Goal: Information Seeking & Learning: Find specific page/section

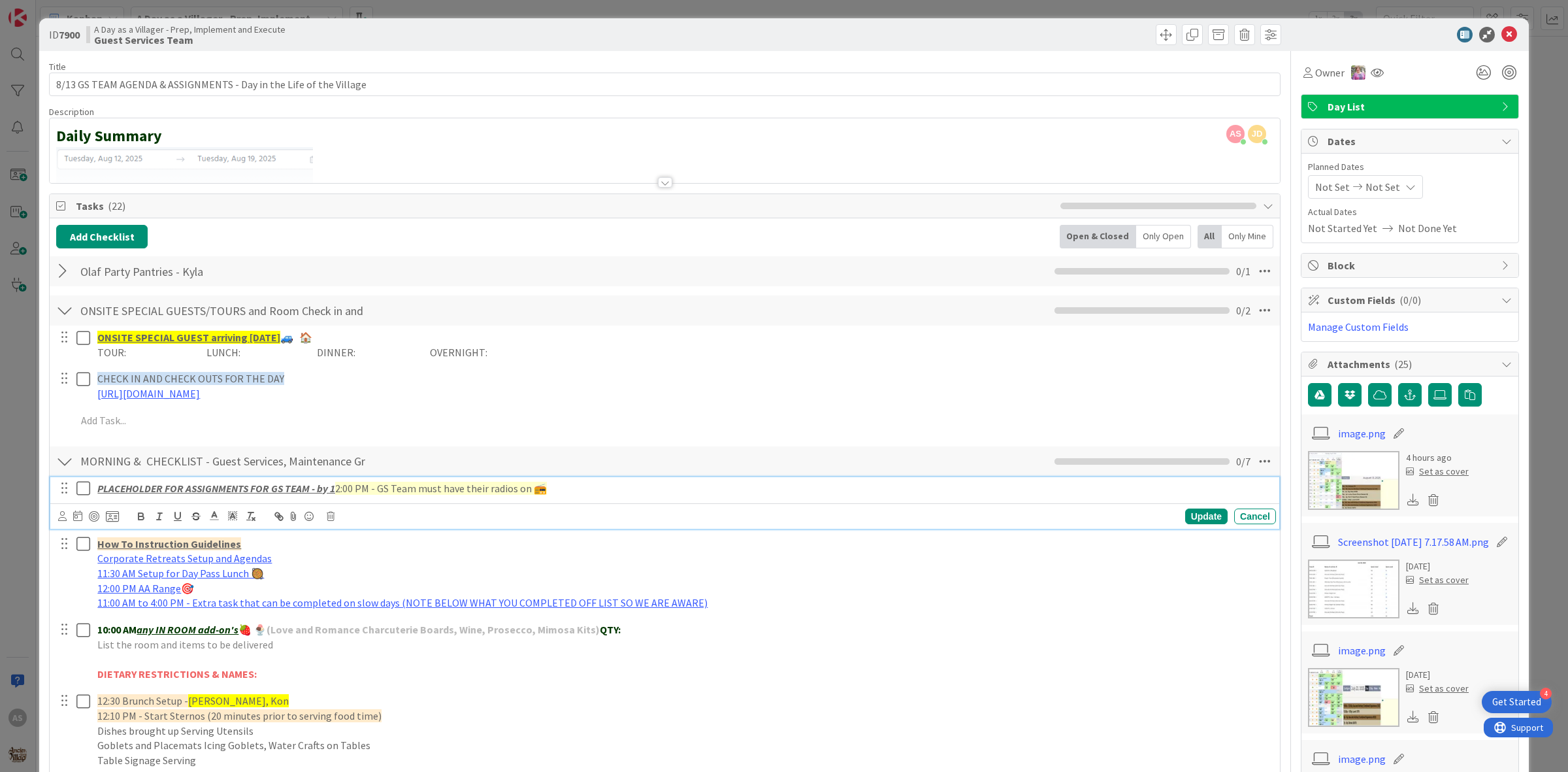
click at [85, 492] on icon at bounding box center [87, 489] width 20 height 16
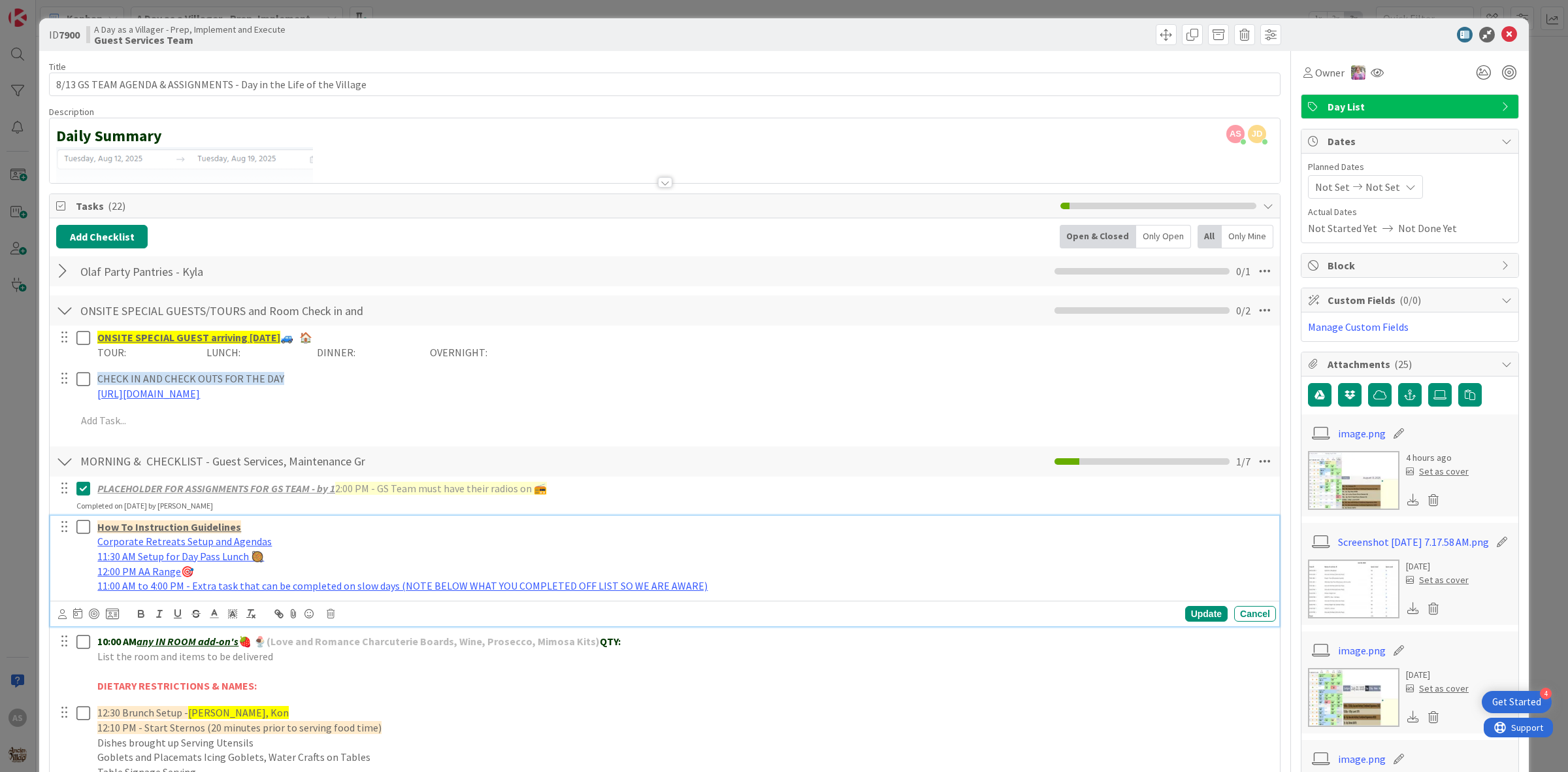
click at [87, 530] on icon at bounding box center [87, 527] width 20 height 16
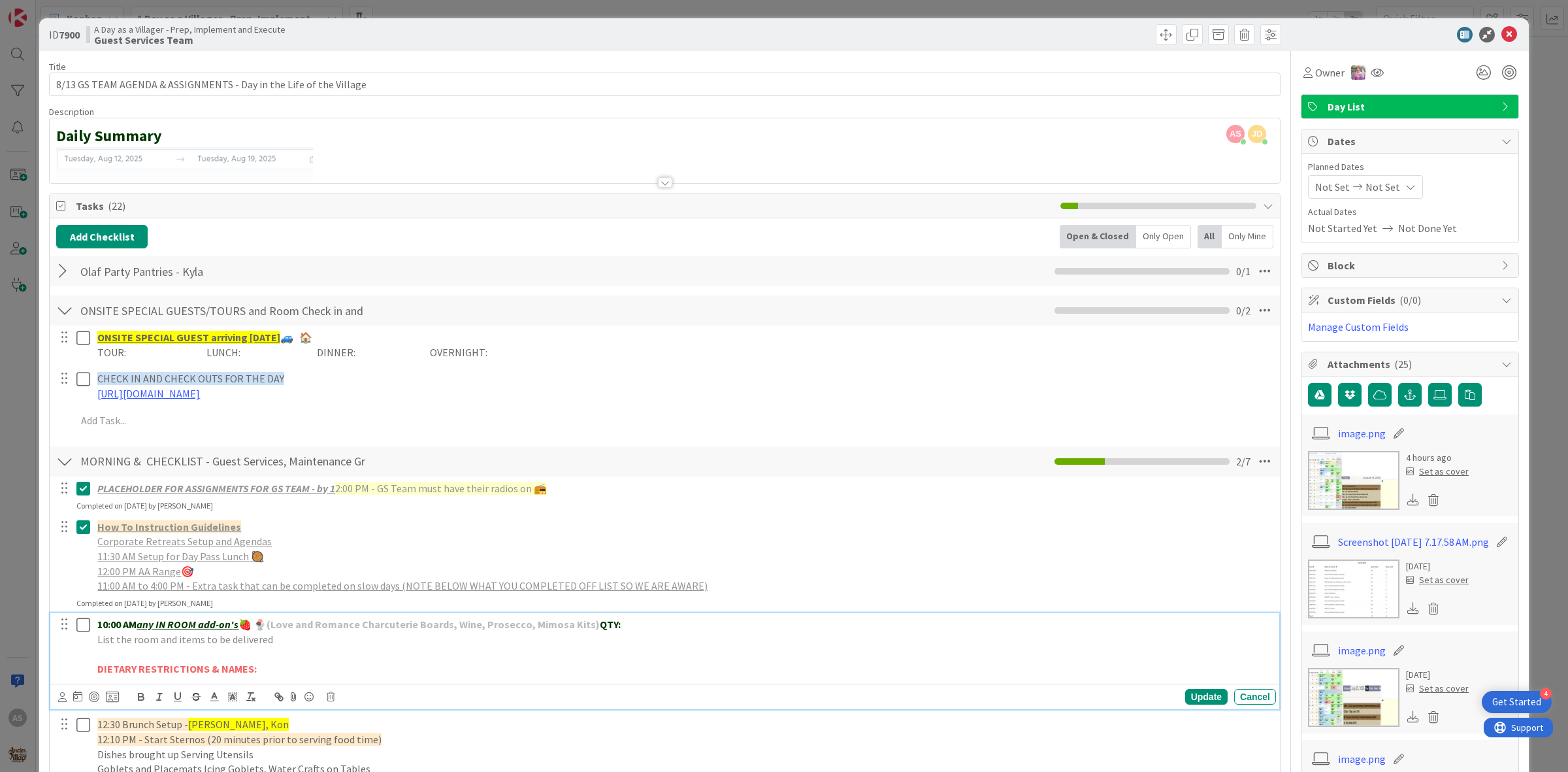
click at [86, 621] on icon at bounding box center [87, 624] width 20 height 16
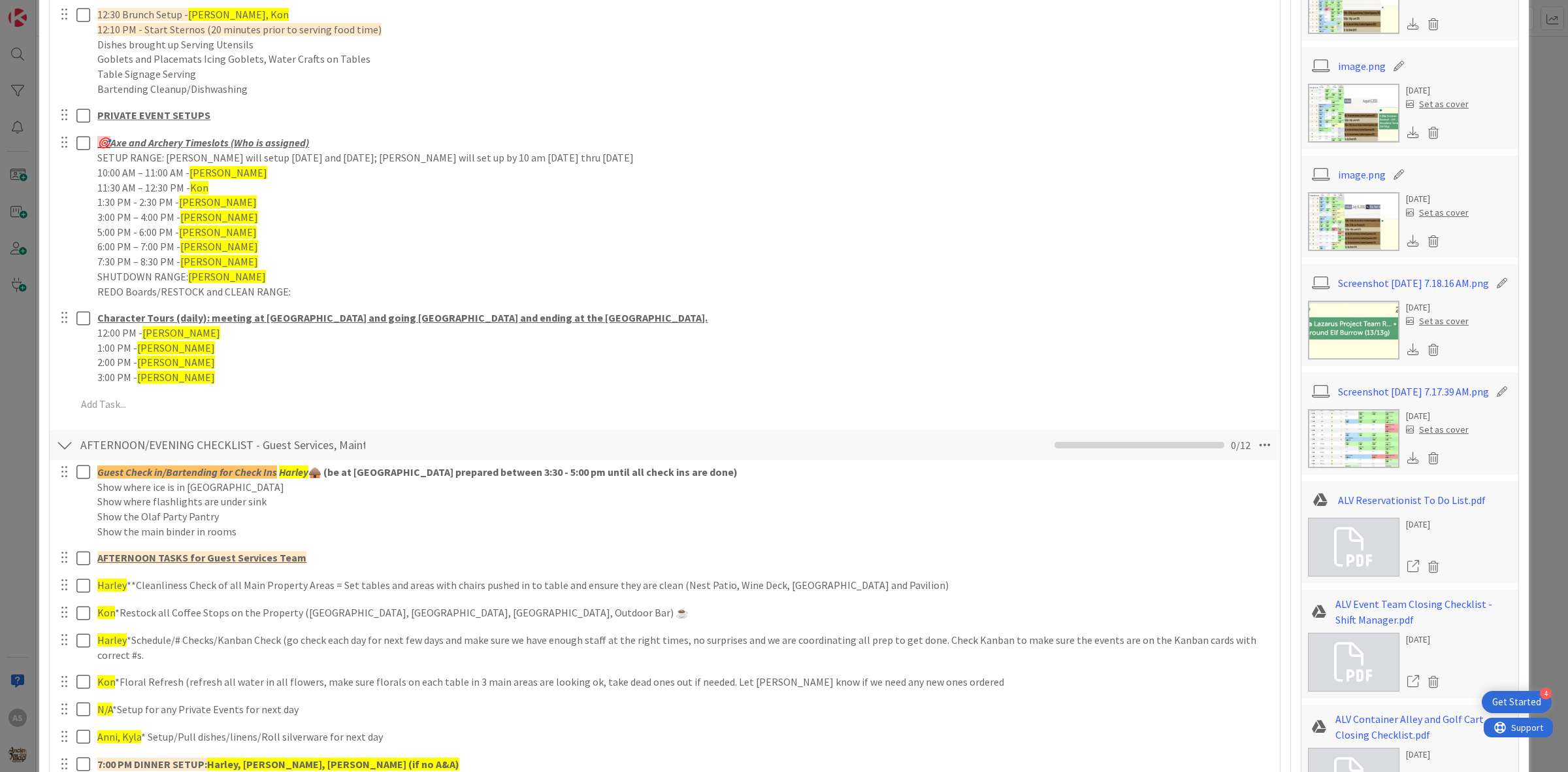
scroll to position [899, 0]
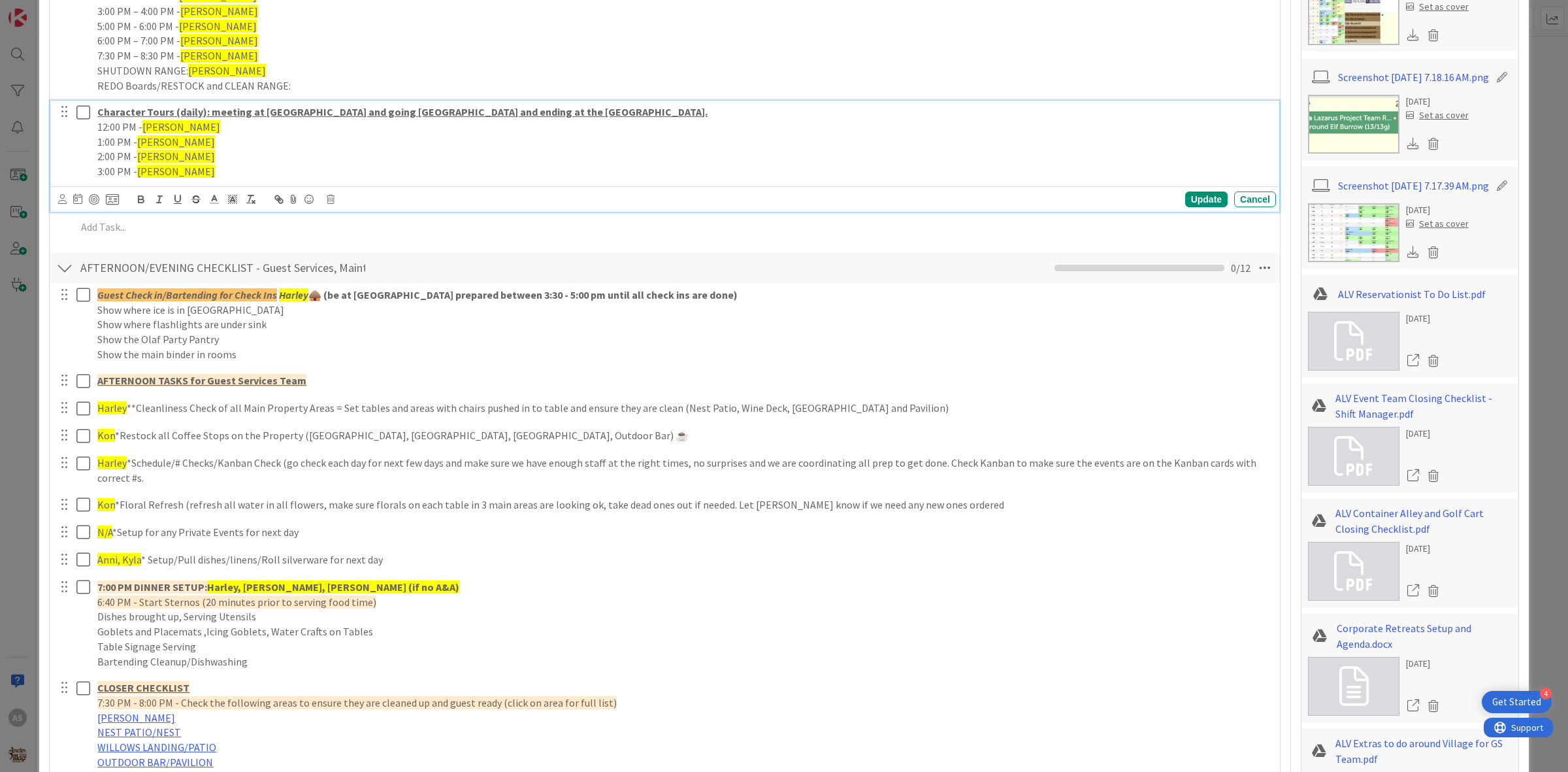
click at [84, 110] on icon at bounding box center [87, 113] width 20 height 16
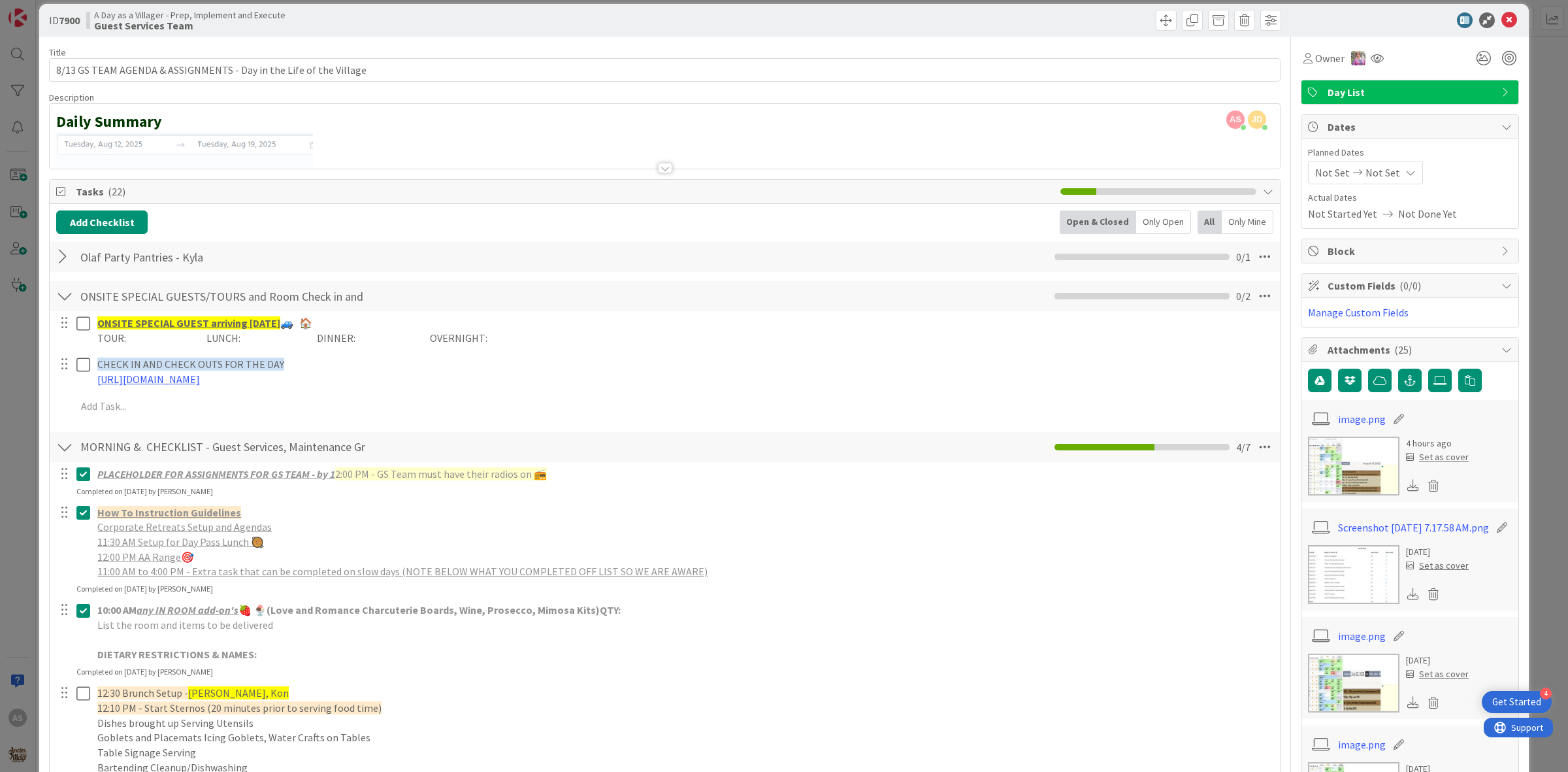
scroll to position [0, 0]
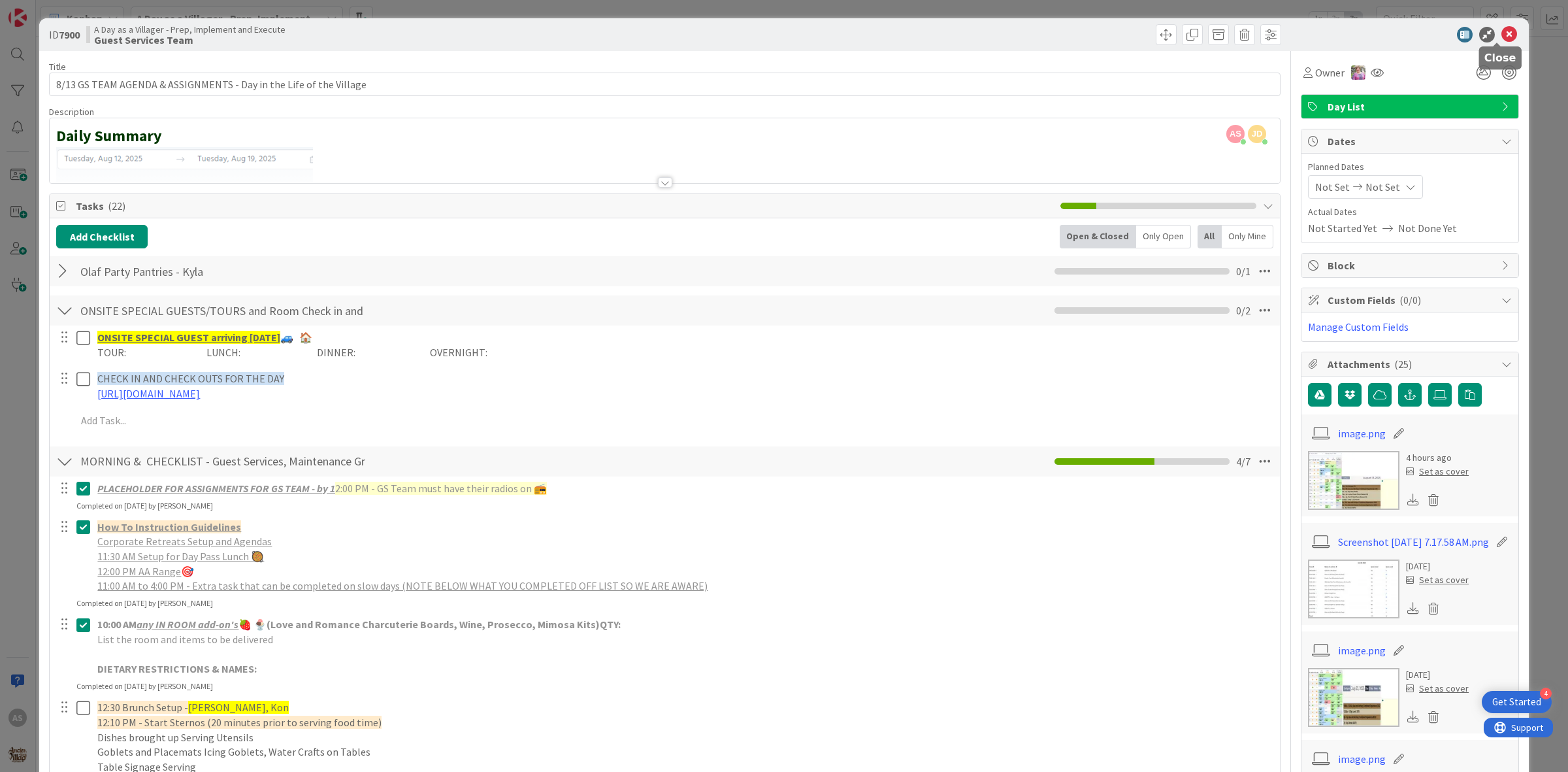
click at [1503, 34] on icon at bounding box center [1509, 35] width 16 height 16
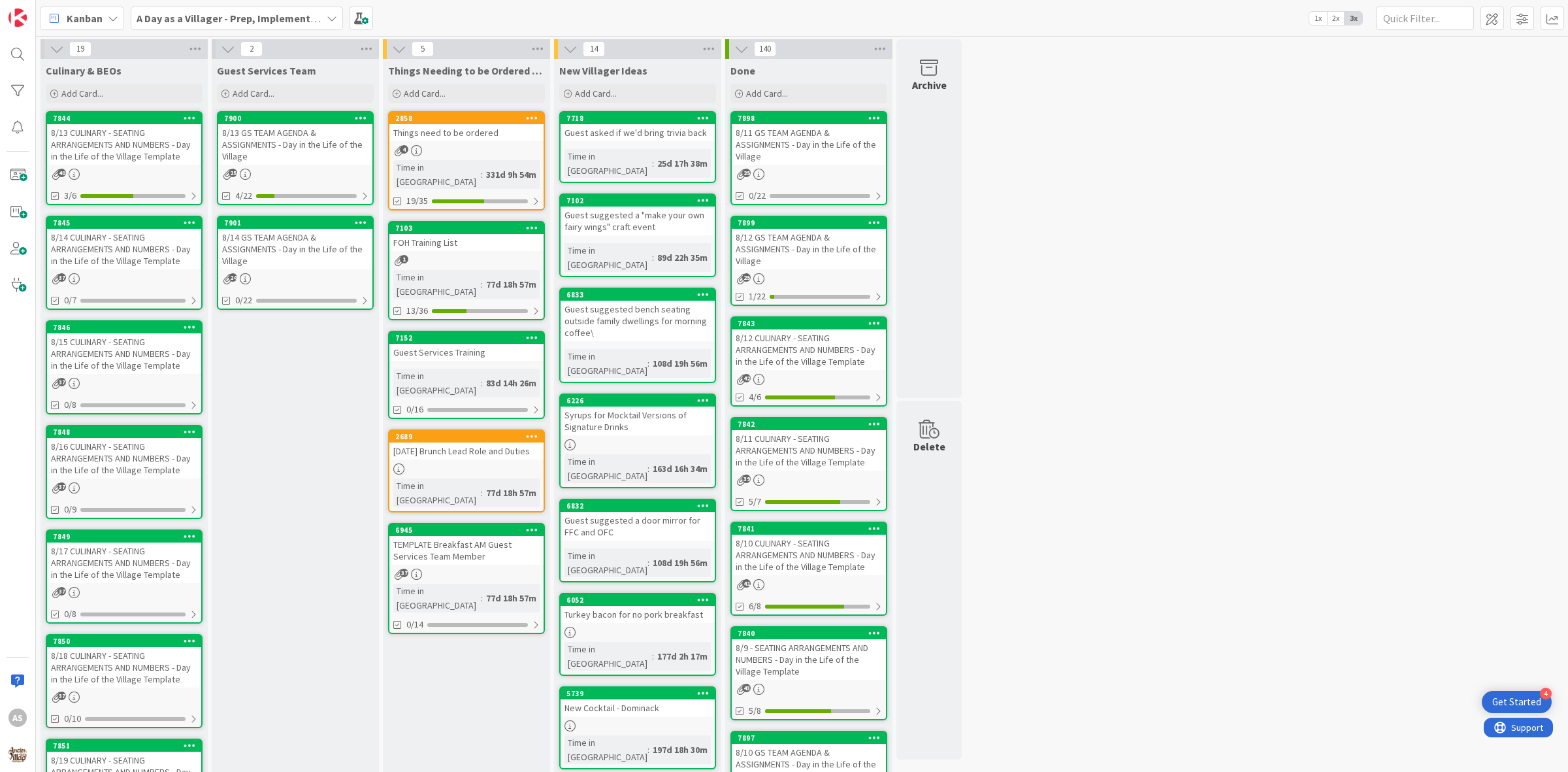
click at [302, 239] on div "8/14 GS TEAM AGENDA & ASSIGNMENTS - Day in the Life of the Village" at bounding box center [295, 248] width 155 height 41
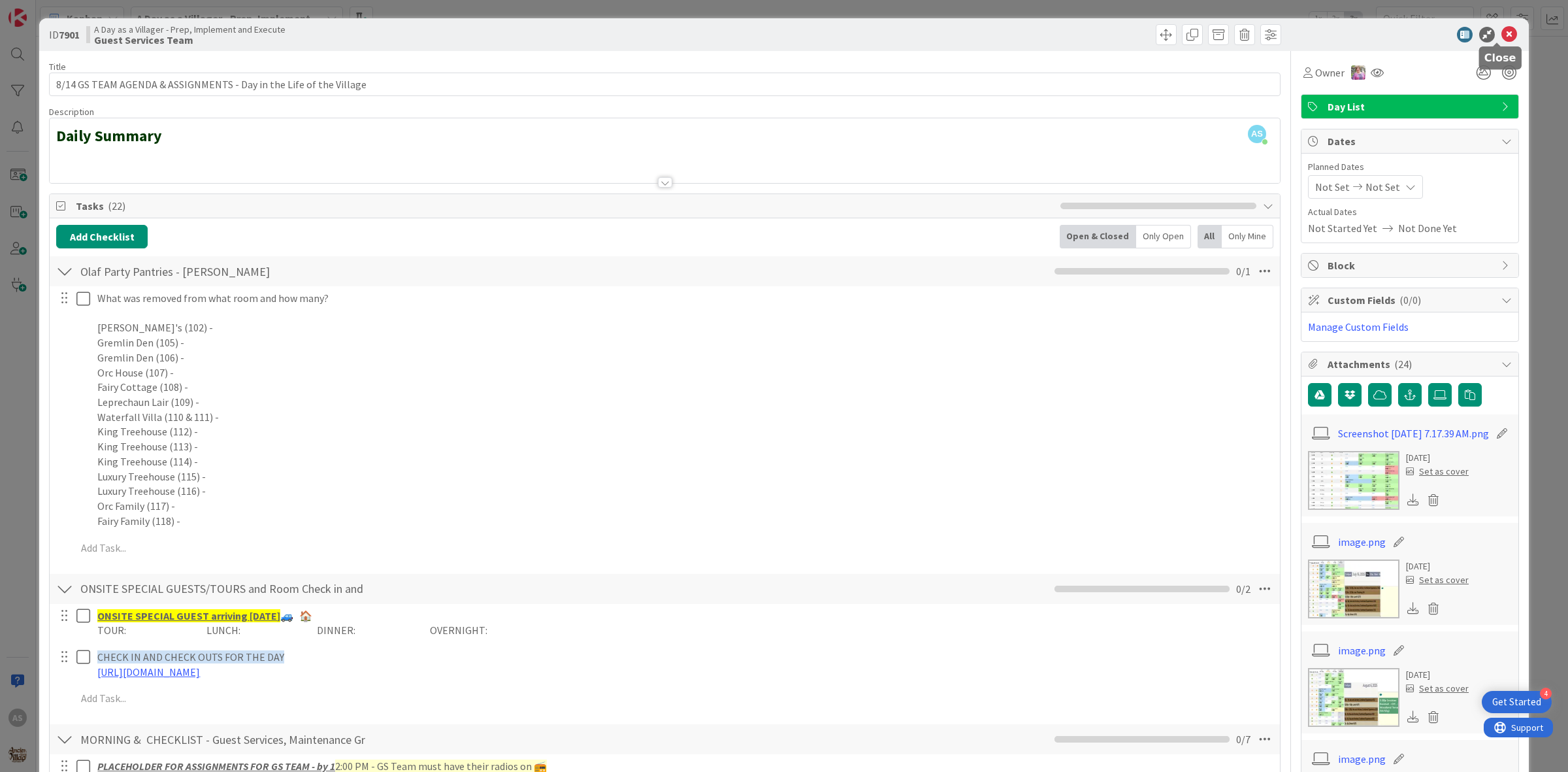
click at [1501, 33] on icon at bounding box center [1509, 35] width 16 height 16
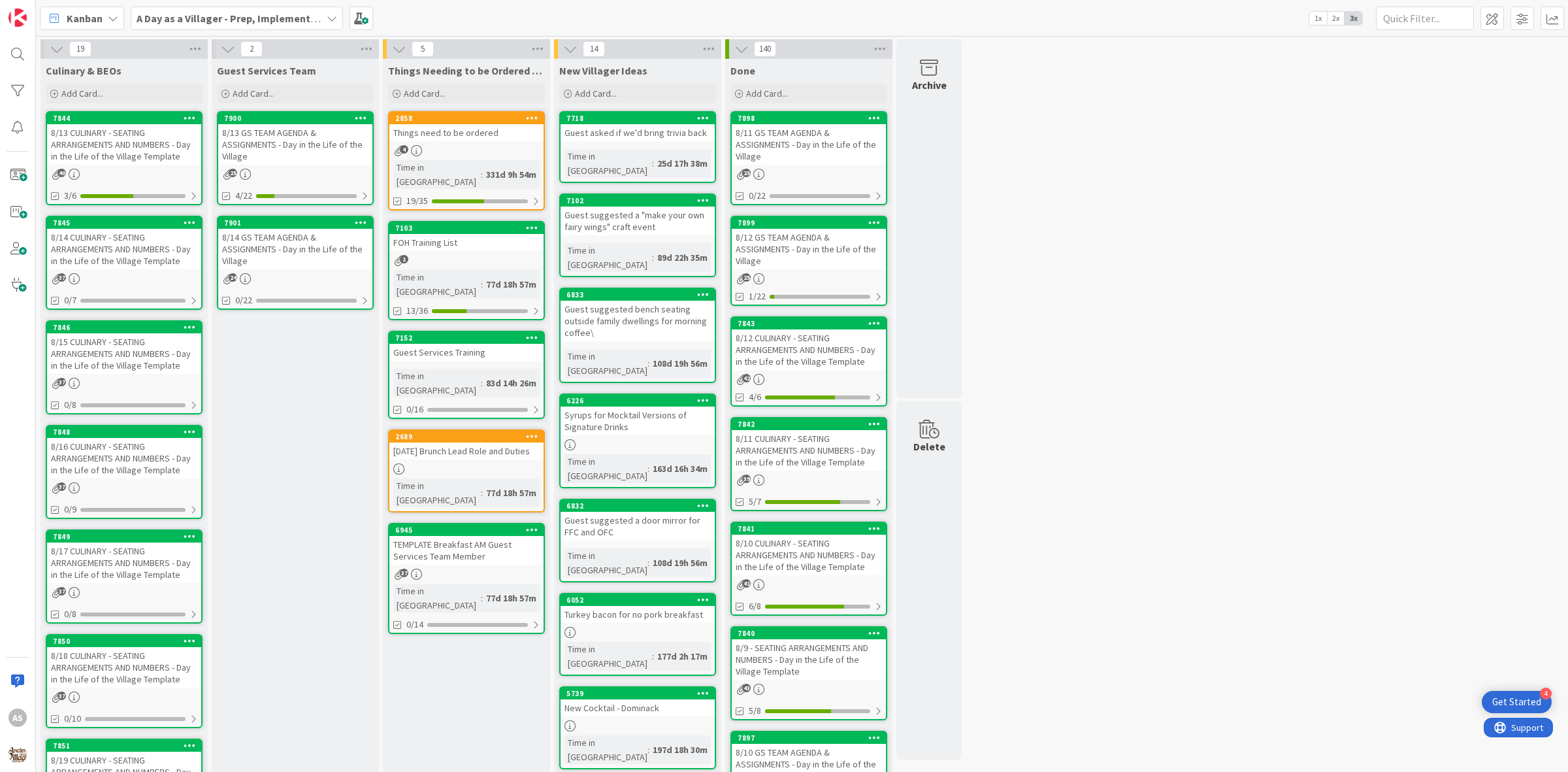
click at [135, 237] on div "8/14 CULINARY - SEATING ARRANGEMENTS AND NUMBERS - Day in the Life of the Villa…" at bounding box center [124, 248] width 155 height 41
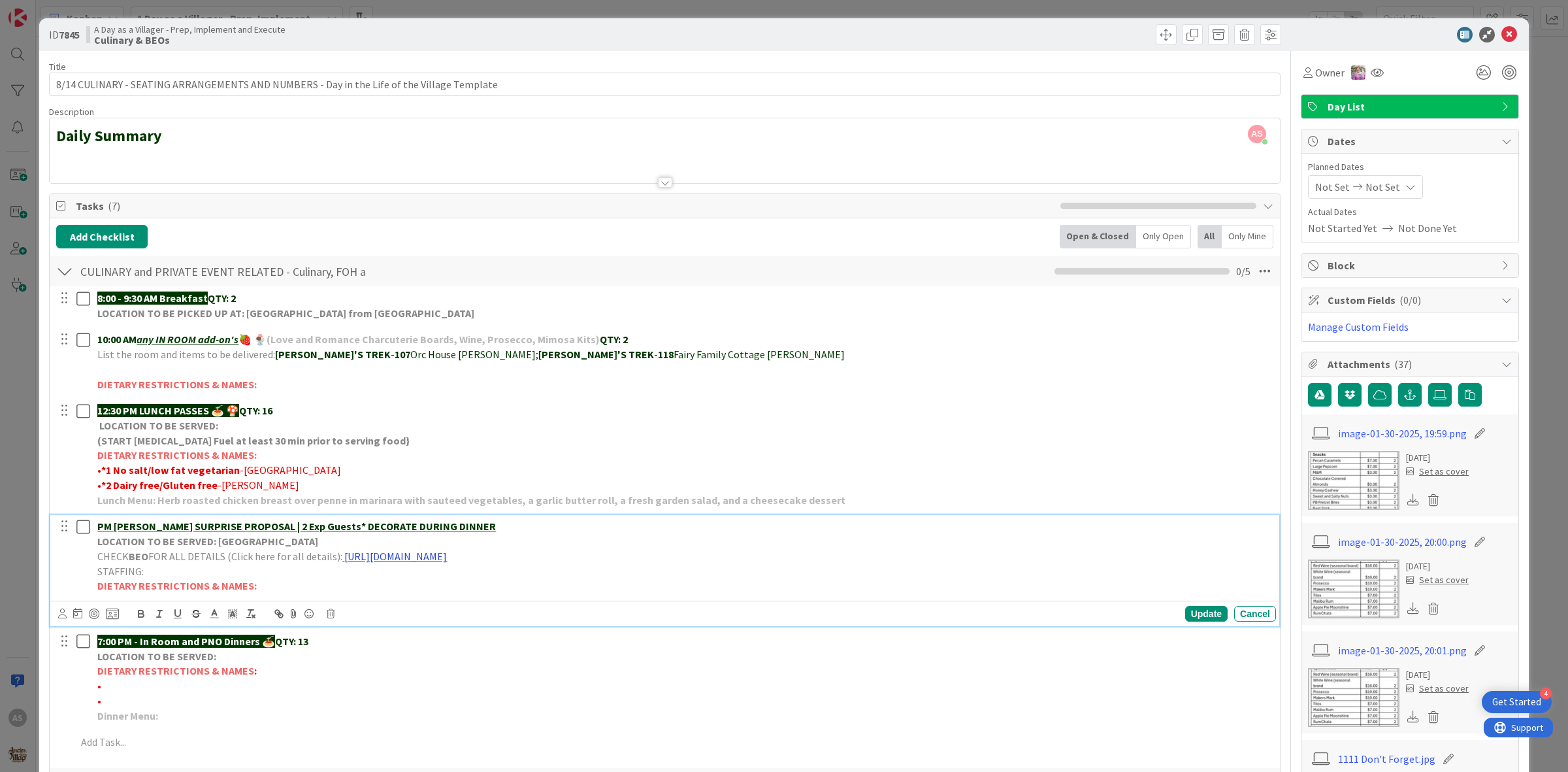
click at [439, 556] on link "[URL][DOMAIN_NAME]" at bounding box center [395, 556] width 103 height 13
click at [486, 582] on link "[URL][DOMAIN_NAME]" at bounding box center [499, 581] width 90 height 17
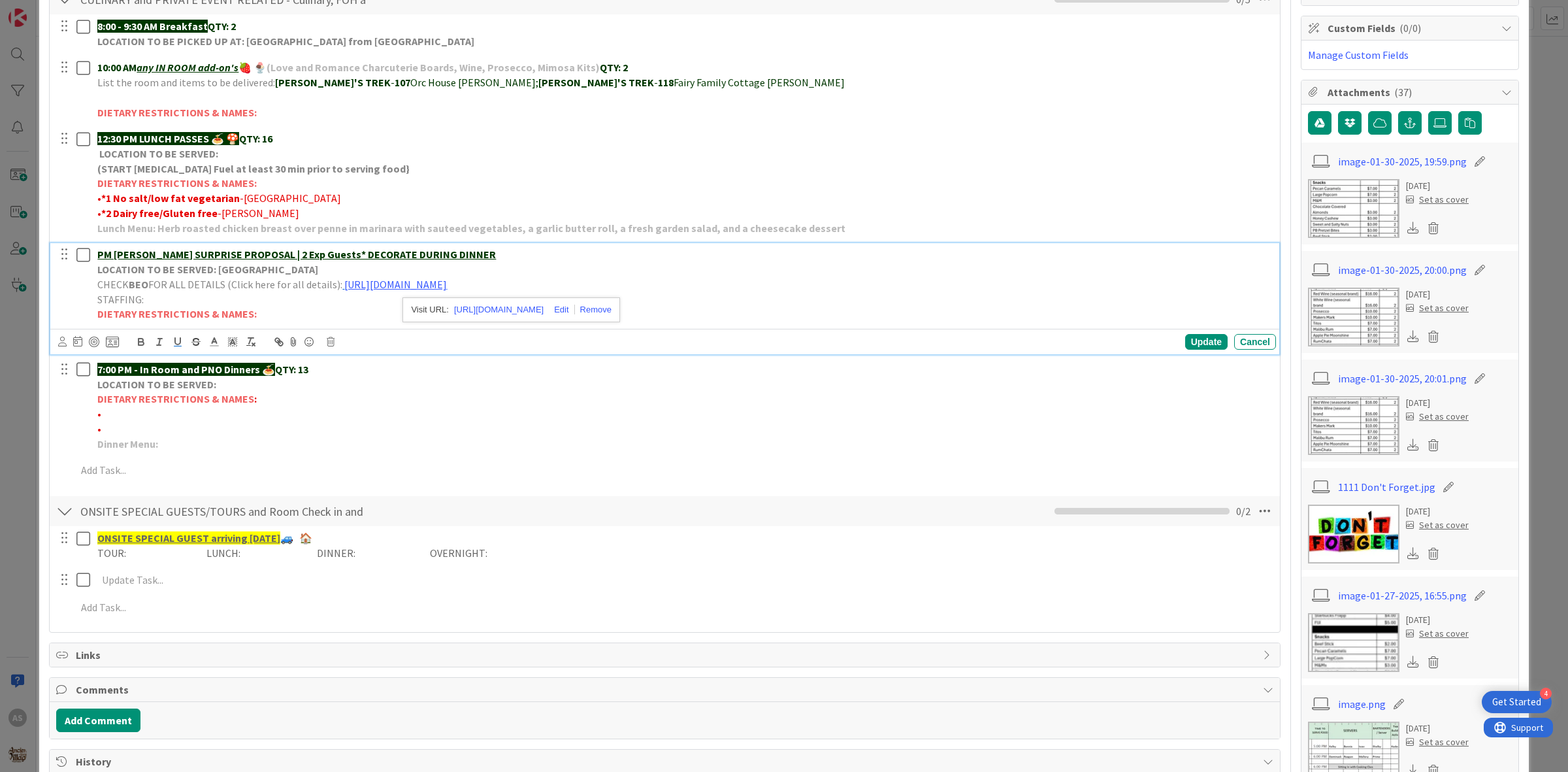
scroll to position [245, 0]
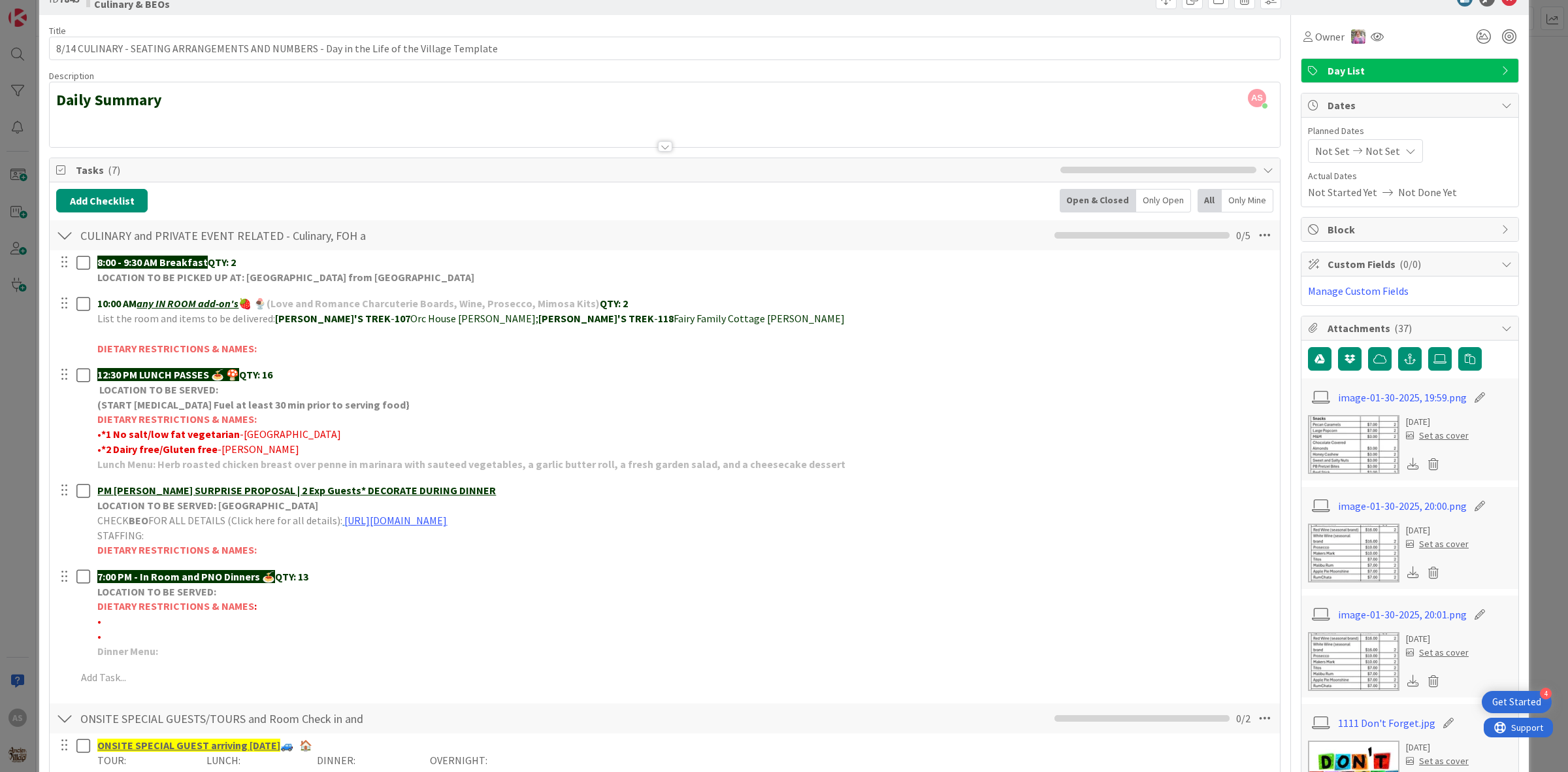
scroll to position [0, 0]
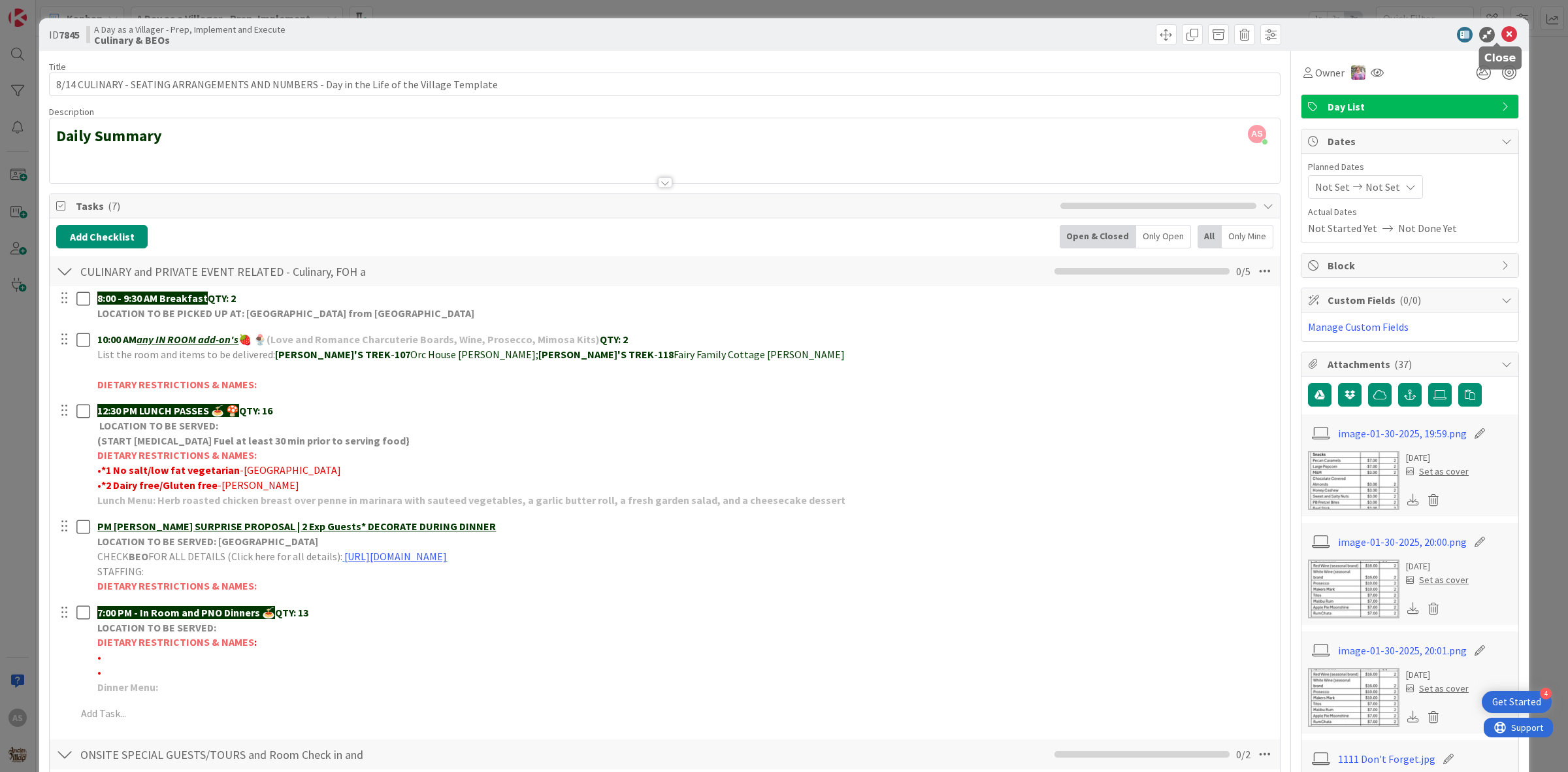
click at [1501, 37] on icon at bounding box center [1509, 35] width 16 height 16
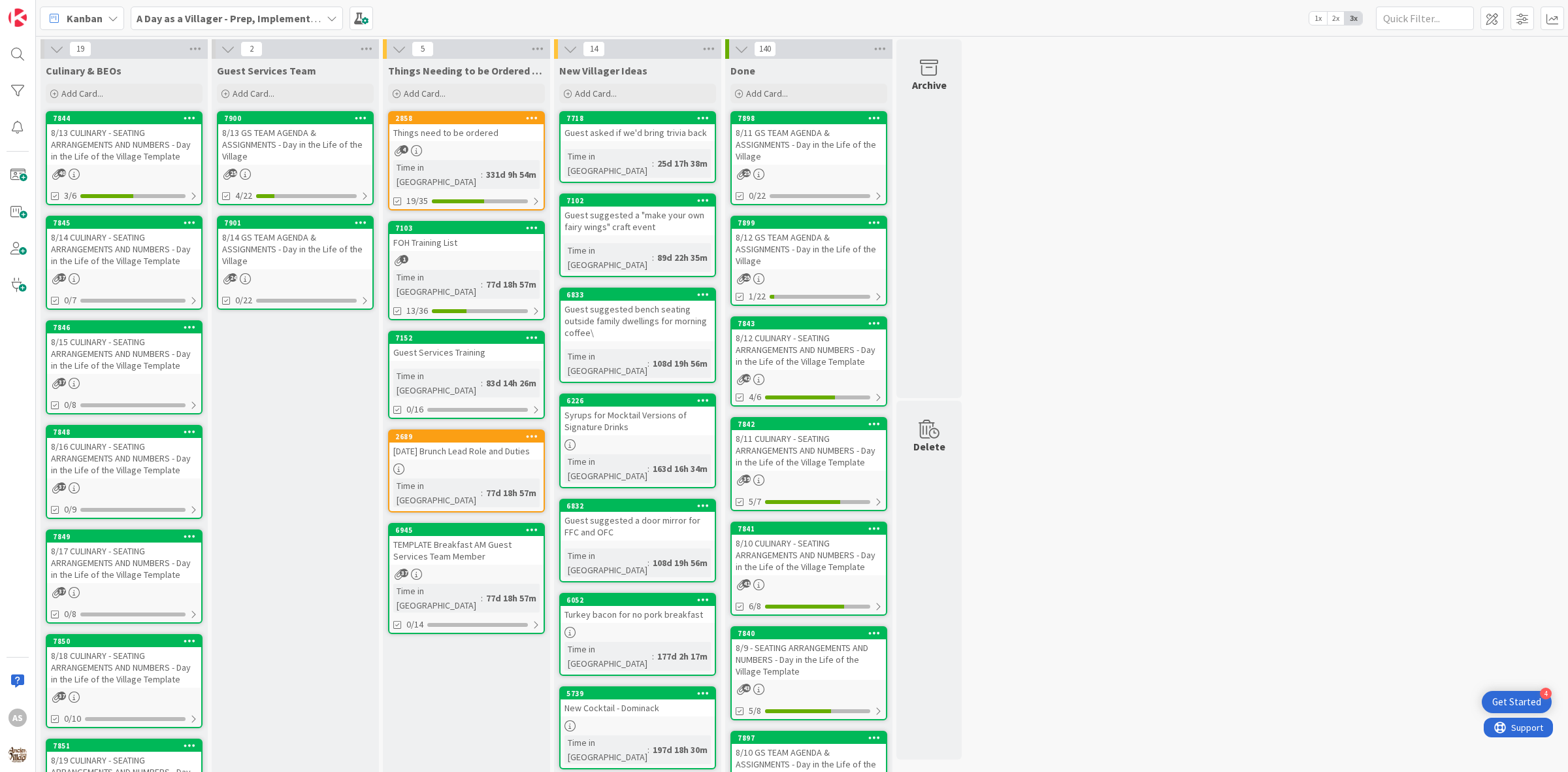
click at [94, 343] on div "8/15 CULINARY - SEATING ARRANGEMENTS AND NUMBERS - Day in the Life of the Villa…" at bounding box center [124, 353] width 155 height 41
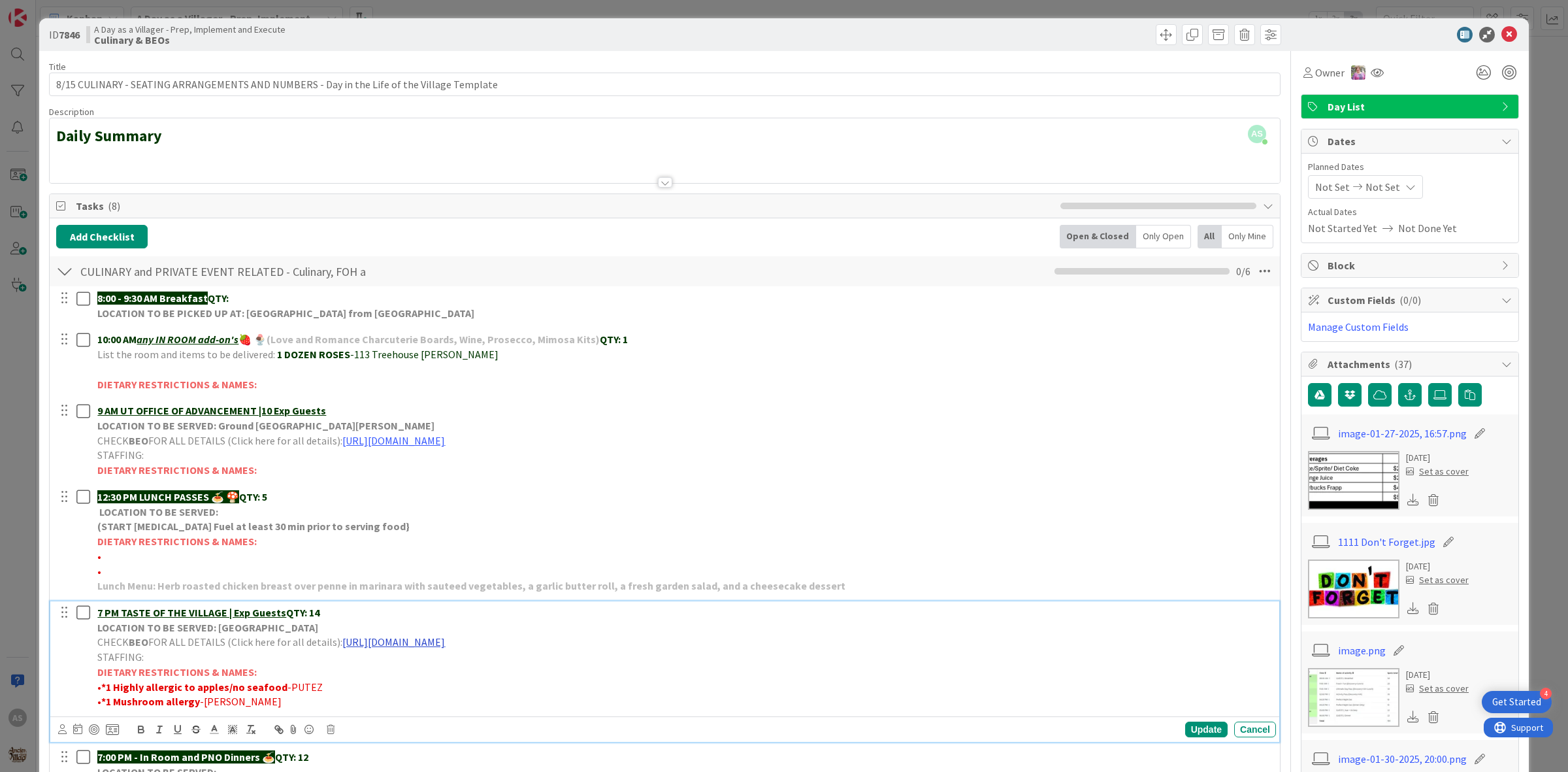
click at [426, 641] on link "[URL][DOMAIN_NAME]" at bounding box center [393, 641] width 103 height 13
click at [488, 664] on link "[URL][DOMAIN_NAME]" at bounding box center [498, 667] width 90 height 17
